Goal: Task Accomplishment & Management: Use online tool/utility

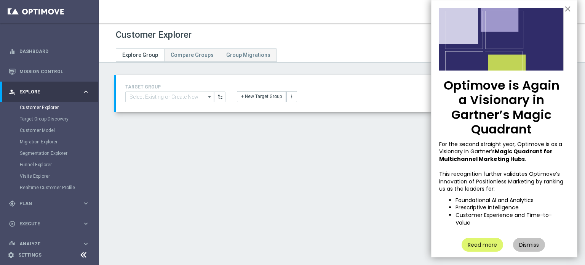
click at [565, 12] on button "×" at bounding box center [568, 9] width 7 height 12
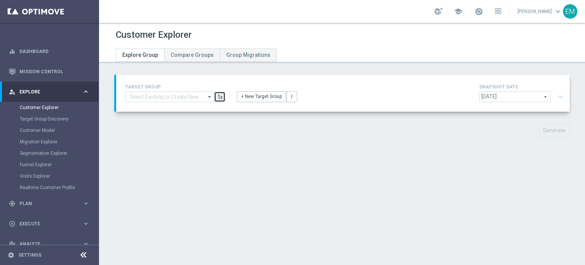
click at [218, 94] on icon "button" at bounding box center [220, 96] width 5 height 5
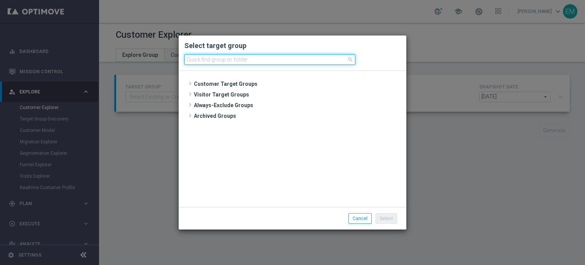
click at [250, 59] on input at bounding box center [269, 59] width 171 height 11
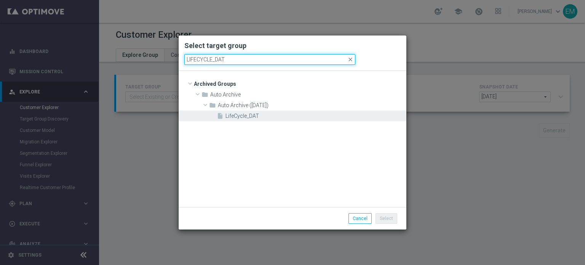
type input "LIFECYCLE_DAT"
click at [240, 119] on div "insert_drive_file LifeCycle_DAT" at bounding box center [311, 116] width 188 height 11
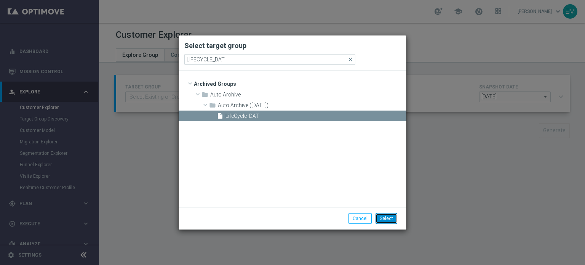
click at [388, 215] on button "Select" at bounding box center [387, 218] width 22 height 11
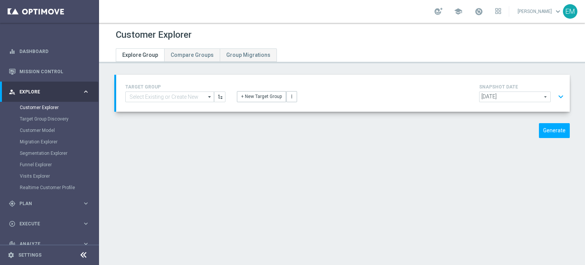
click at [539, 97] on span "[DATE]" at bounding box center [515, 97] width 71 height 10
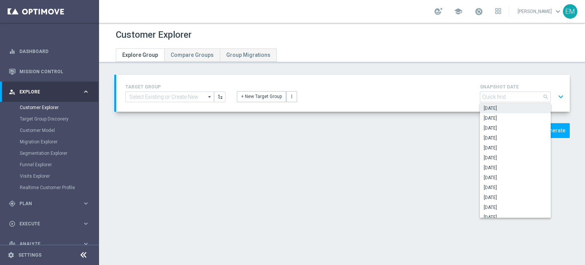
click at [364, 173] on div "Customer Explorer Explore Group Compare Groups Group Migrations TARGET GROUP ar…" at bounding box center [342, 144] width 486 height 242
